Goal: Task Accomplishment & Management: Manage account settings

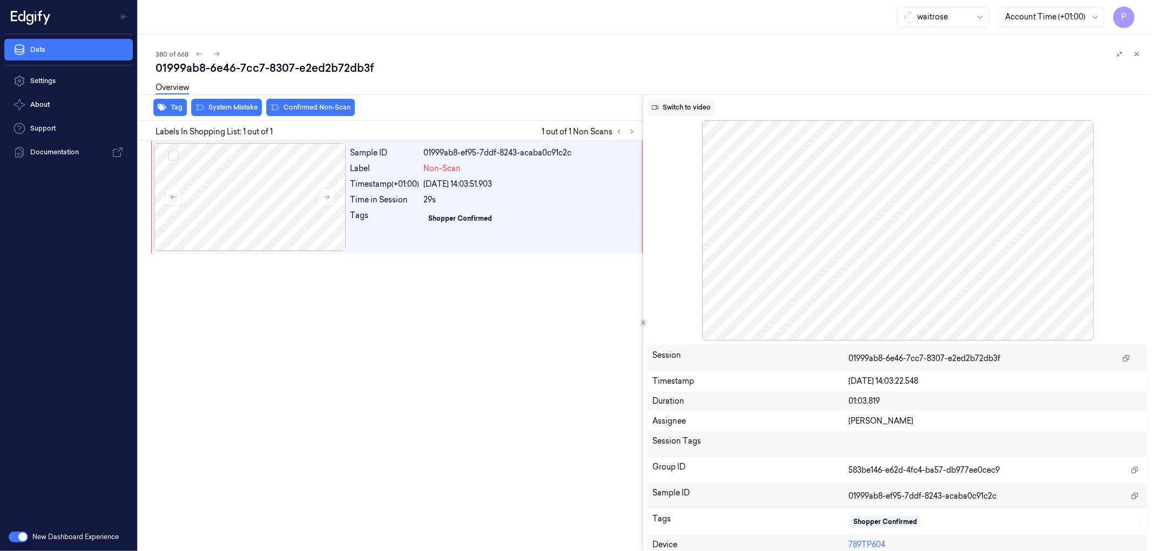
click at [678, 105] on button "Switch to video" at bounding box center [680, 107] width 67 height 17
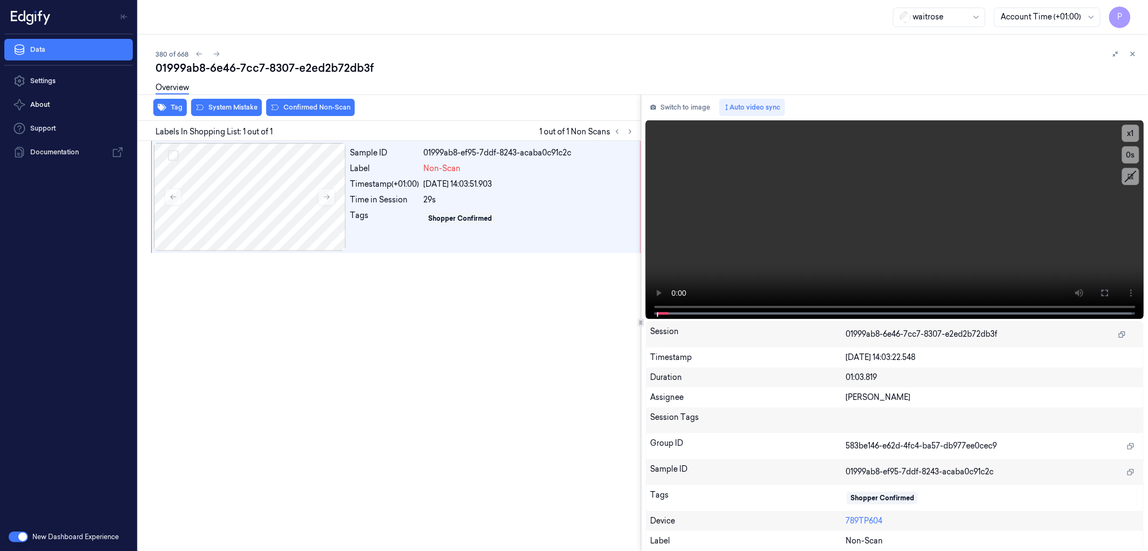
click at [513, 328] on div "Sample ID 01999ab8-ef95-7ddf-8243-acaba0c91c2c Label Non-Scan Timestamp (+01:00…" at bounding box center [387, 346] width 507 height 411
click at [681, 108] on button "Switch to image" at bounding box center [680, 107] width 69 height 17
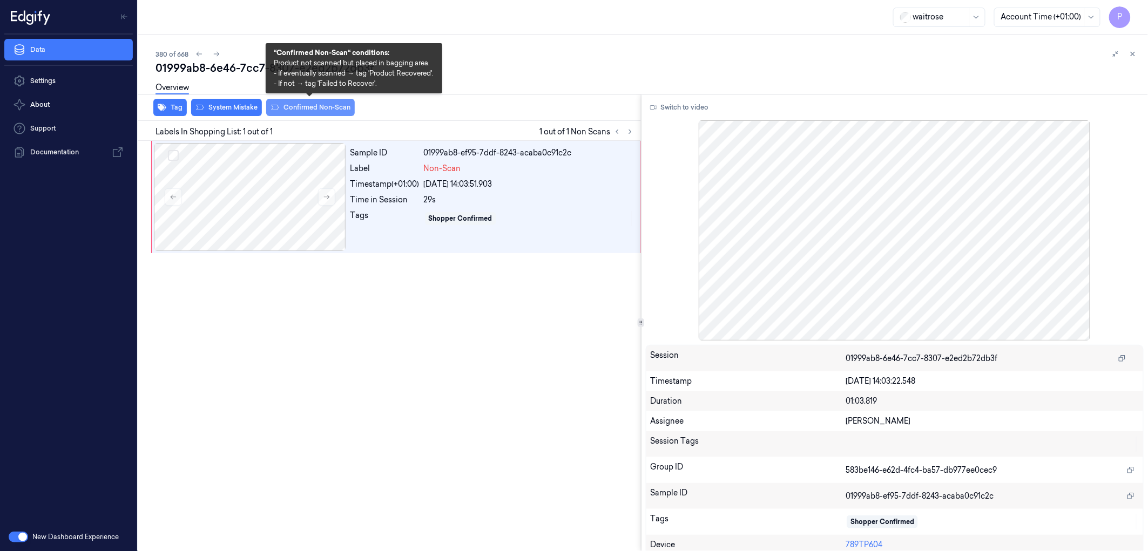
click at [338, 104] on button "Confirmed Non-Scan" at bounding box center [310, 107] width 89 height 17
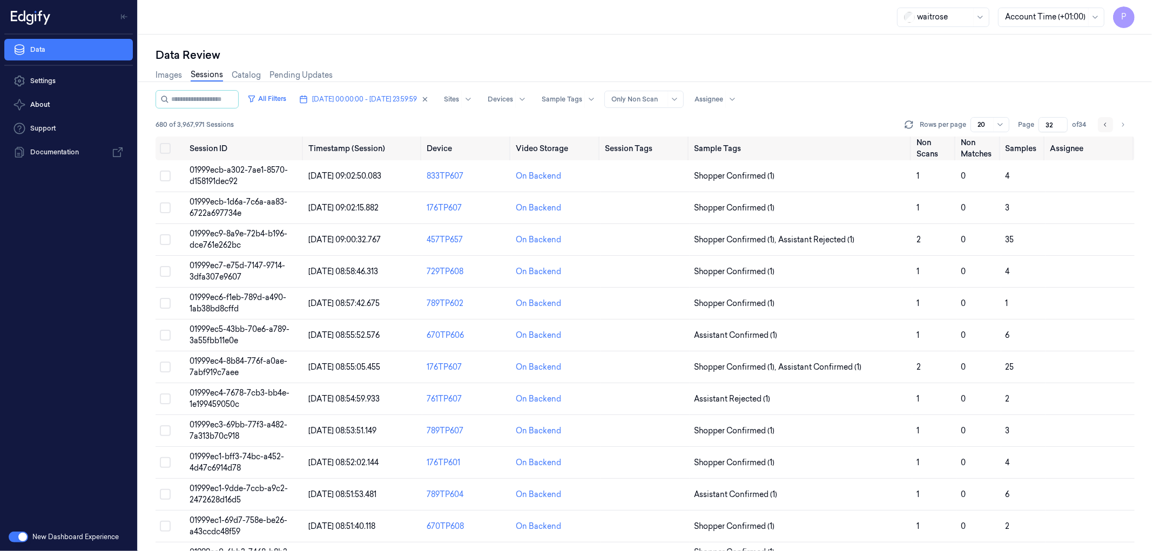
click at [1102, 126] on icon "Go to previous page" at bounding box center [1105, 124] width 6 height 9
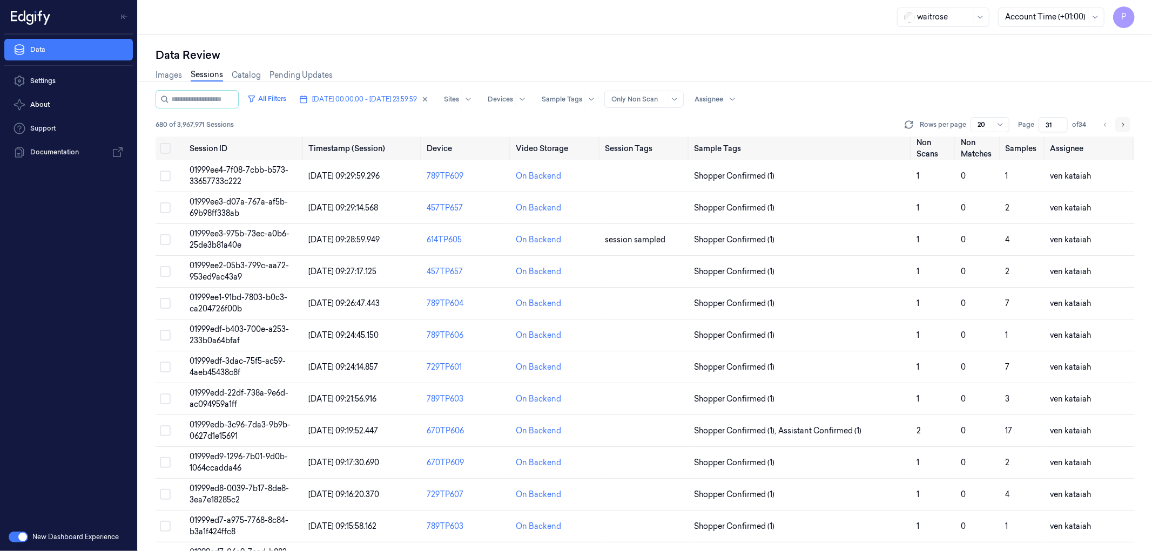
click at [1121, 123] on icon "Go to next page" at bounding box center [1122, 124] width 6 height 9
click at [1125, 124] on icon "Go to next page" at bounding box center [1122, 124] width 6 height 9
type input "33"
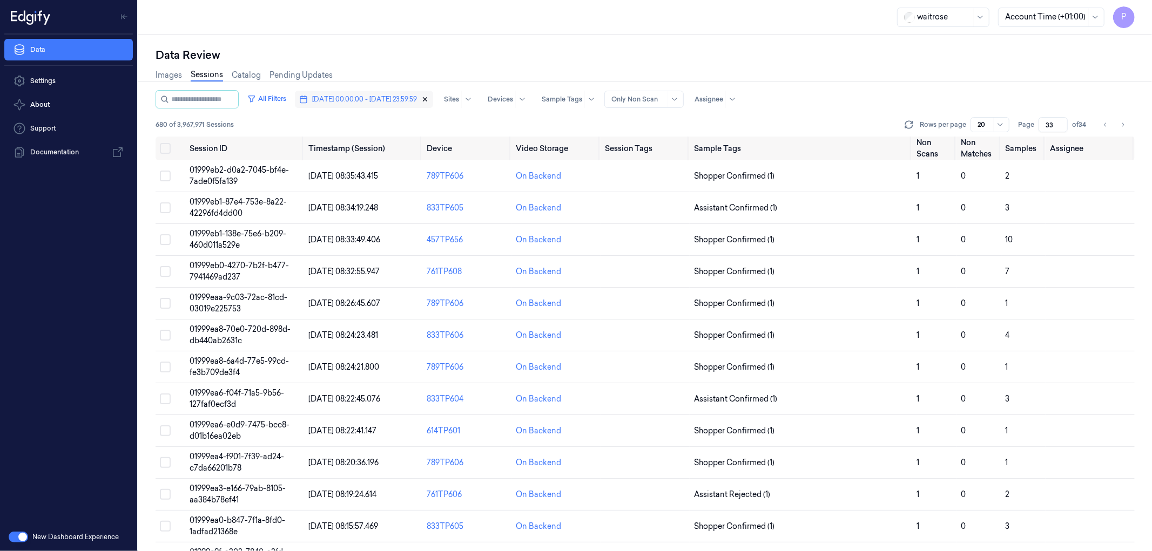
click at [429, 99] on icon "button" at bounding box center [425, 100] width 8 height 8
type input "1"
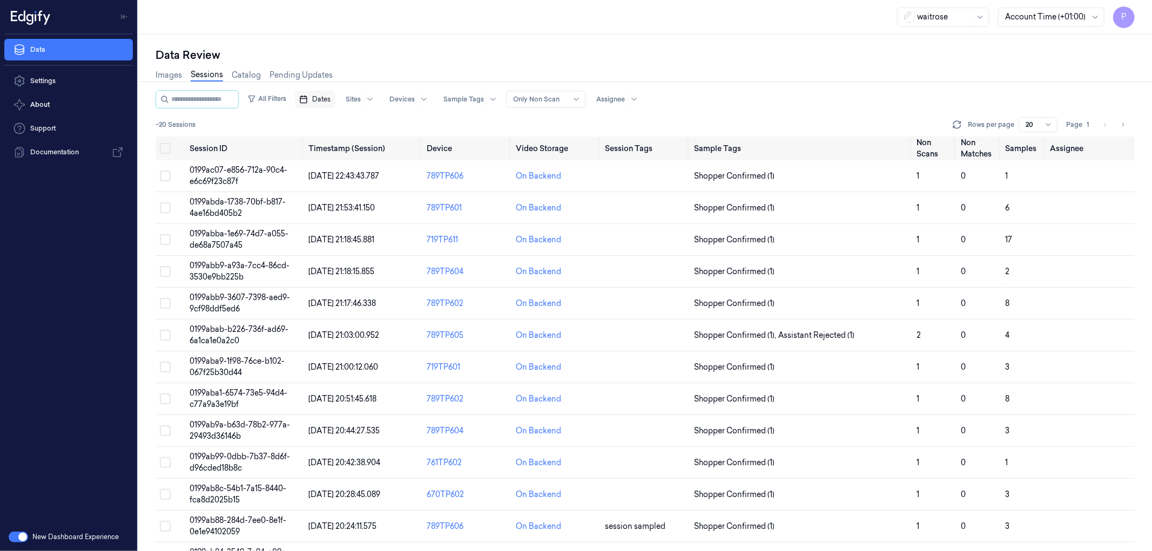
click at [330, 99] on span "Dates" at bounding box center [321, 99] width 18 height 10
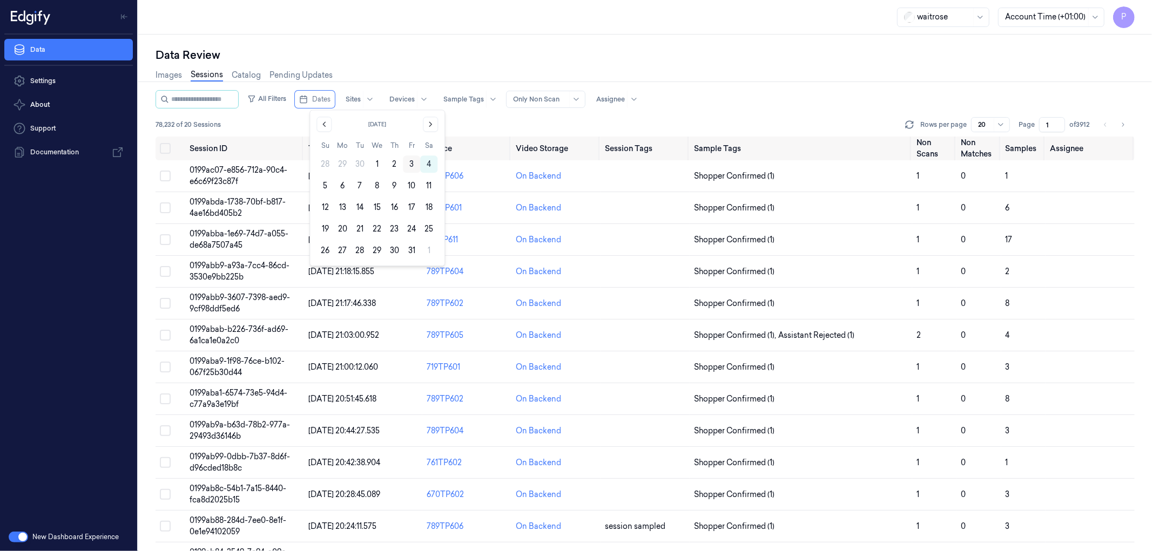
click at [412, 164] on button "3" at bounding box center [411, 163] width 17 height 17
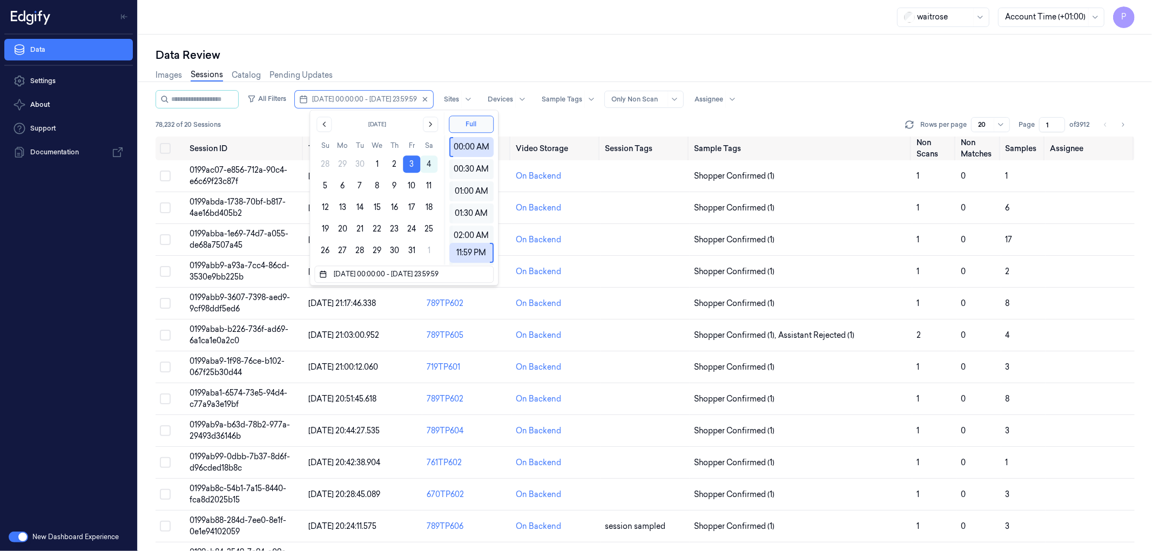
click at [458, 58] on div "Data Review" at bounding box center [644, 55] width 979 height 15
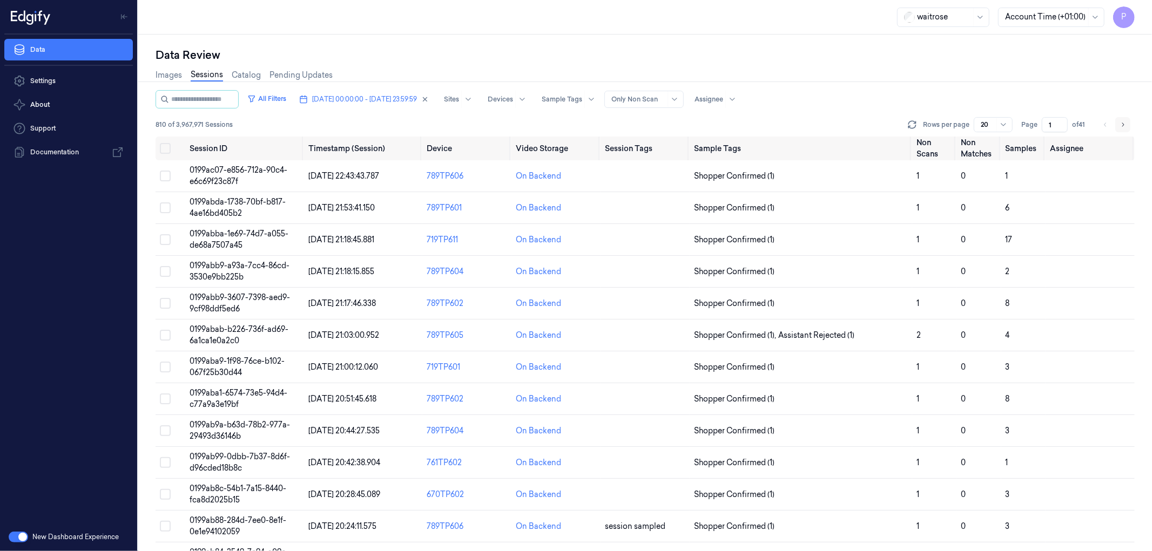
click at [1124, 124] on icon "Go to next page" at bounding box center [1123, 125] width 2 height 4
click at [1121, 123] on icon "Go to next page" at bounding box center [1122, 124] width 6 height 9
click at [552, 40] on div "Data Review Images Sessions Catalog Pending Updates All Filters [DATE] 00:00:00…" at bounding box center [644, 293] width 1013 height 517
click at [429, 97] on icon "button" at bounding box center [425, 100] width 8 height 8
click at [446, 55] on div "Data Review" at bounding box center [644, 55] width 979 height 15
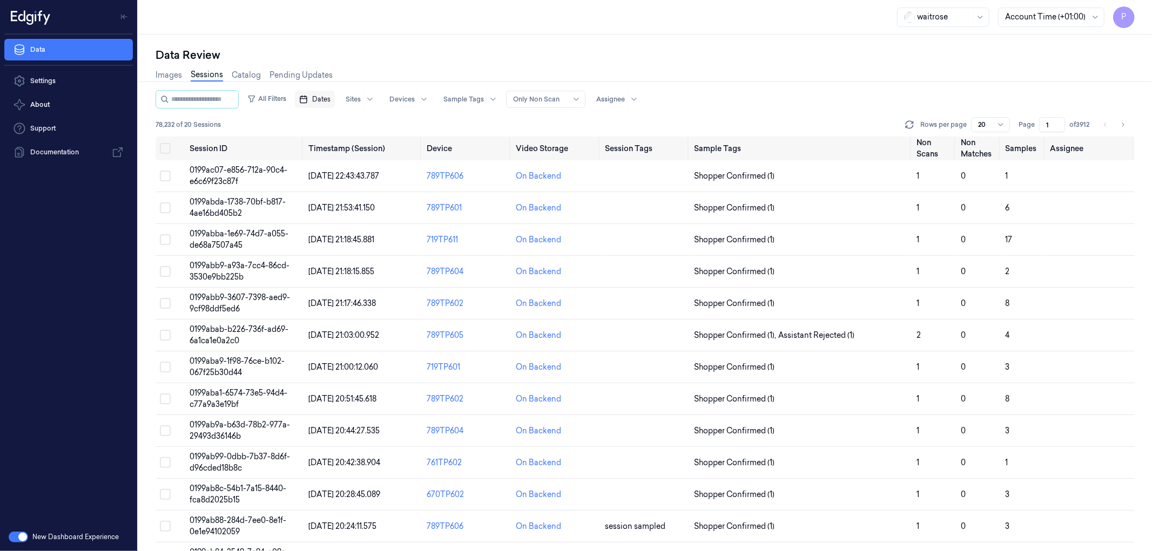
click at [330, 99] on span "Dates" at bounding box center [321, 99] width 18 height 10
click at [375, 164] on button "1" at bounding box center [376, 163] width 17 height 17
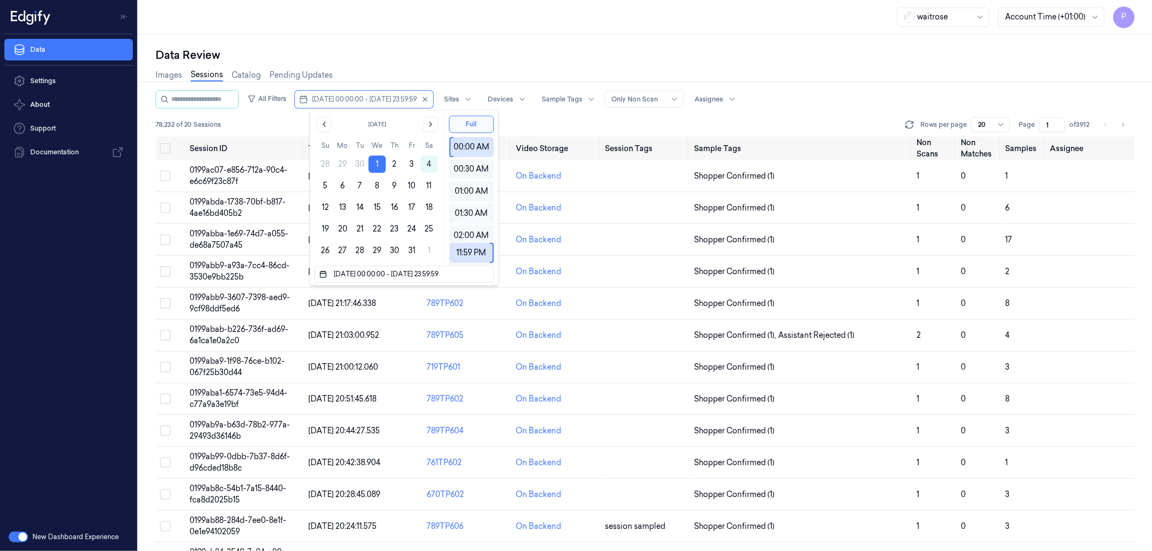
click at [759, 58] on div "Data Review" at bounding box center [644, 55] width 979 height 15
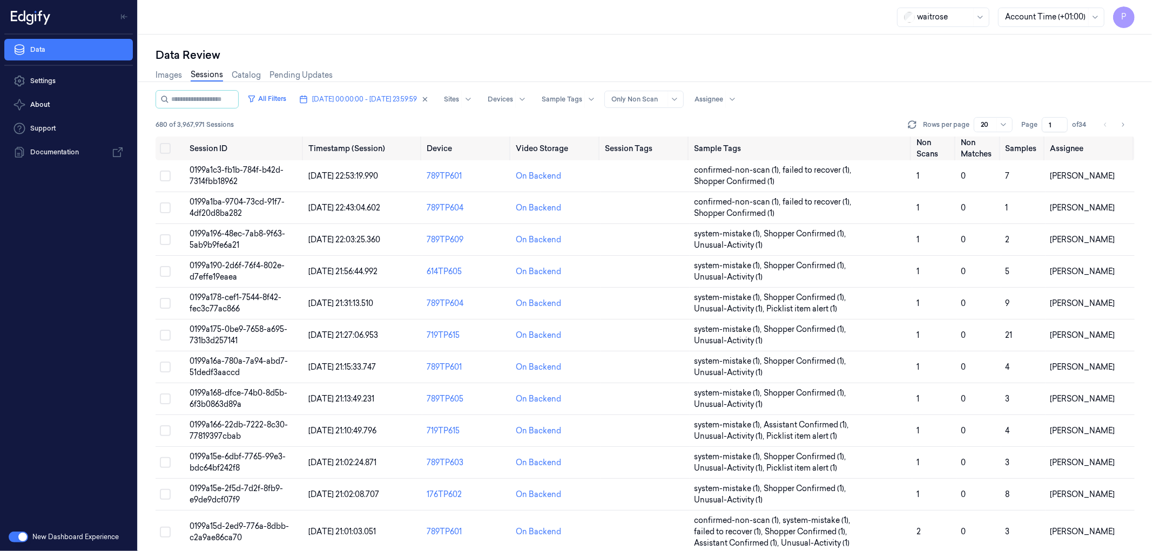
drag, startPoint x: 1054, startPoint y: 123, endPoint x: 1046, endPoint y: 123, distance: 7.6
click at [1046, 123] on input "1" at bounding box center [1054, 124] width 26 height 15
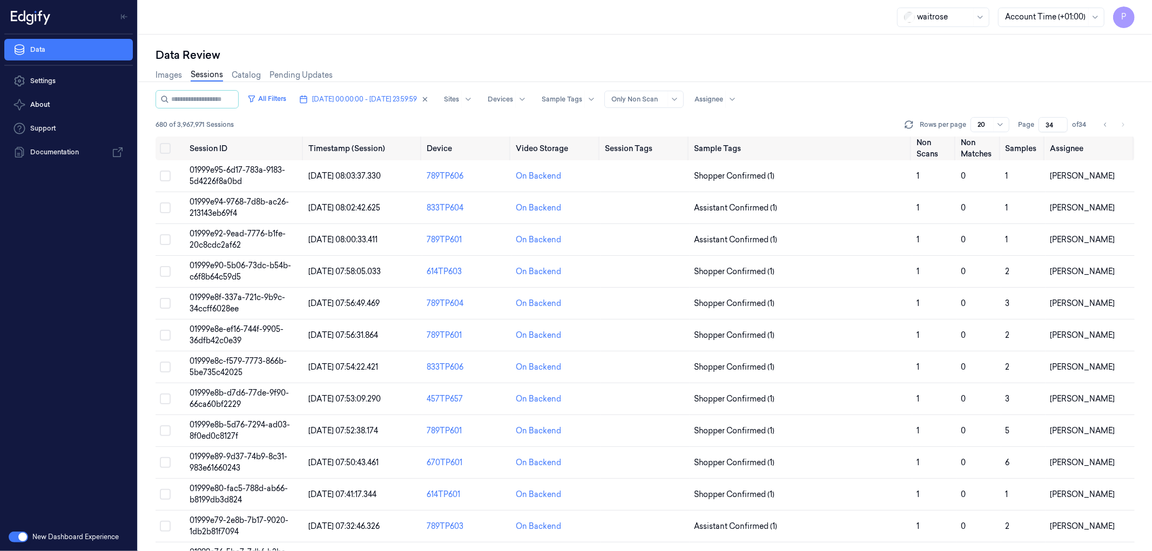
click at [929, 70] on div "Images Sessions Catalog Pending Updates" at bounding box center [644, 77] width 979 height 28
click at [429, 99] on icon "button" at bounding box center [425, 100] width 8 height 8
type input "1"
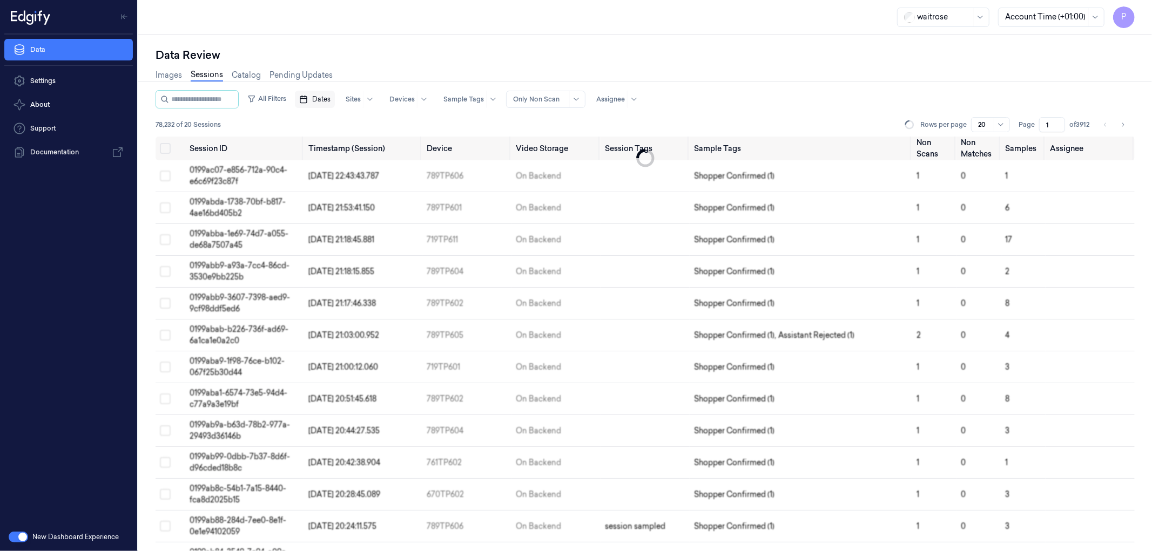
click at [330, 101] on span "Dates" at bounding box center [321, 99] width 18 height 10
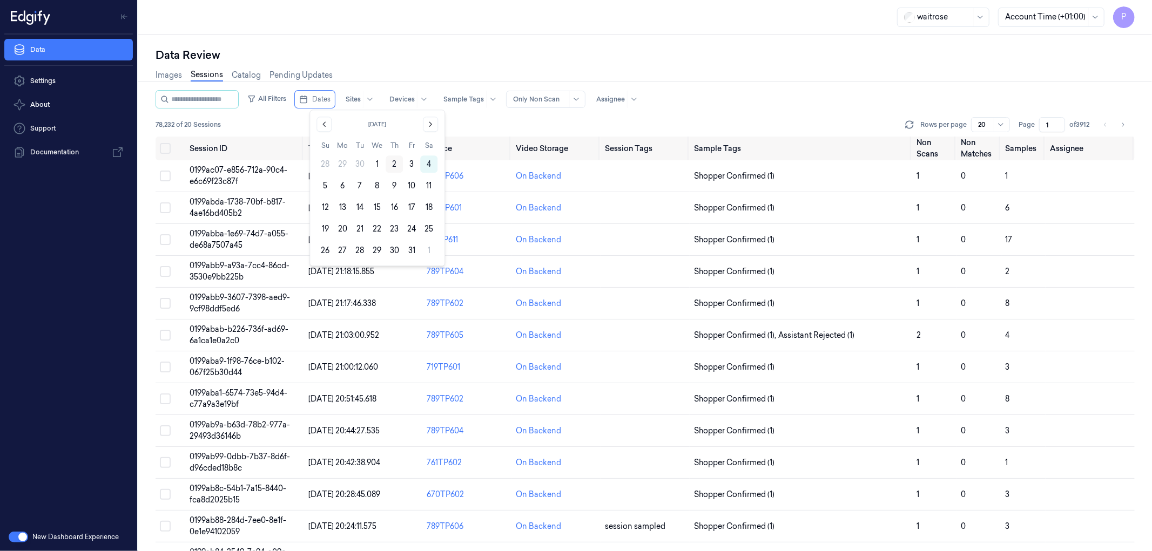
click at [395, 163] on button "2" at bounding box center [393, 163] width 17 height 17
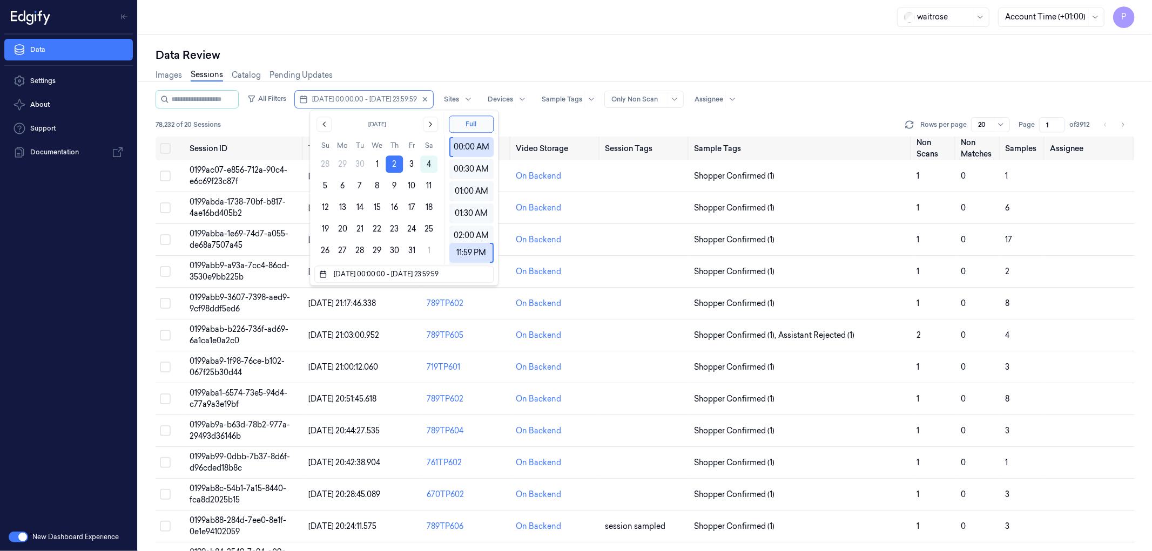
click at [741, 63] on div "Images Sessions Catalog Pending Updates" at bounding box center [644, 77] width 979 height 28
